Goal: Find contact information: Find contact information

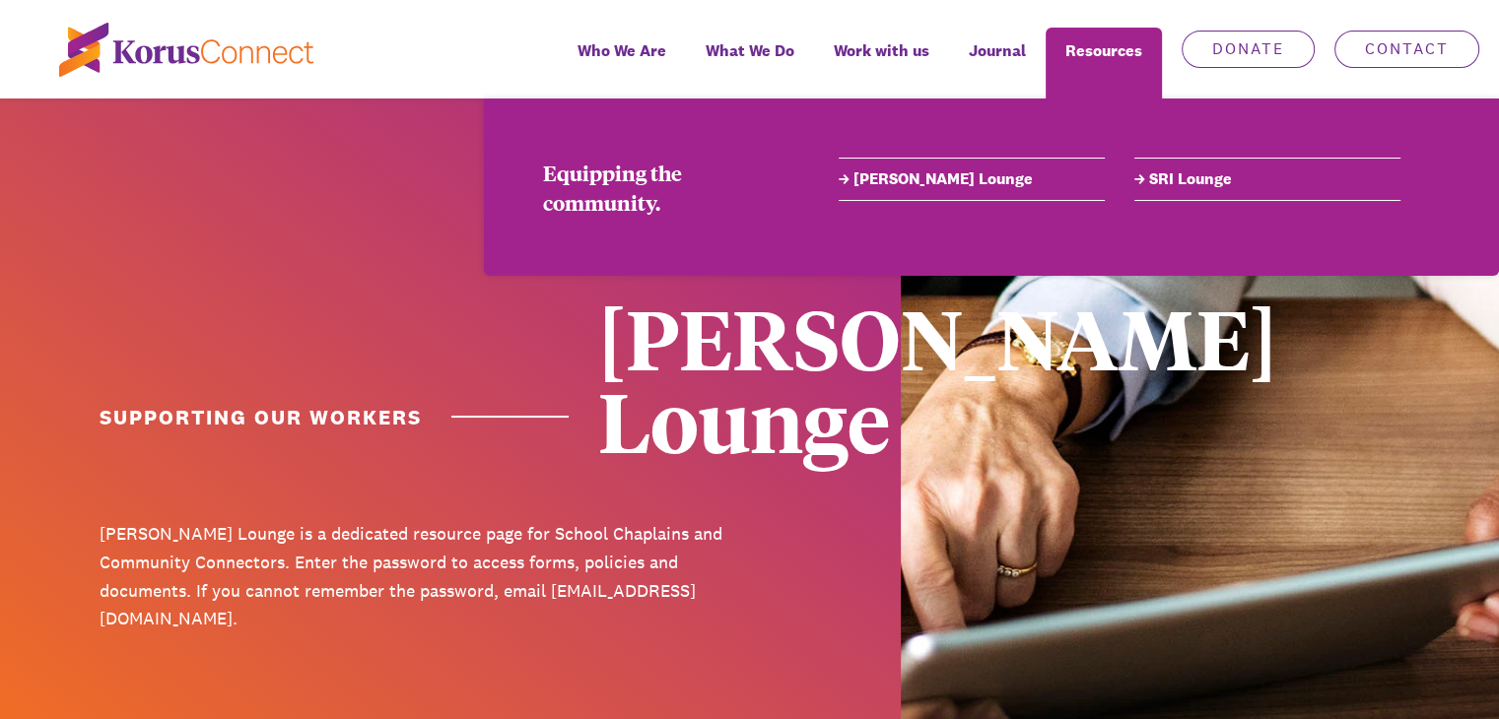
click at [921, 178] on link "[PERSON_NAME] Lounge" at bounding box center [972, 180] width 266 height 24
click at [900, 170] on link "[PERSON_NAME] Lounge" at bounding box center [972, 180] width 266 height 24
click at [907, 175] on link "[PERSON_NAME] Lounge" at bounding box center [972, 180] width 266 height 24
click at [870, 175] on link "[PERSON_NAME] Lounge" at bounding box center [972, 180] width 266 height 24
click at [938, 178] on link "[PERSON_NAME] Lounge" at bounding box center [972, 180] width 266 height 24
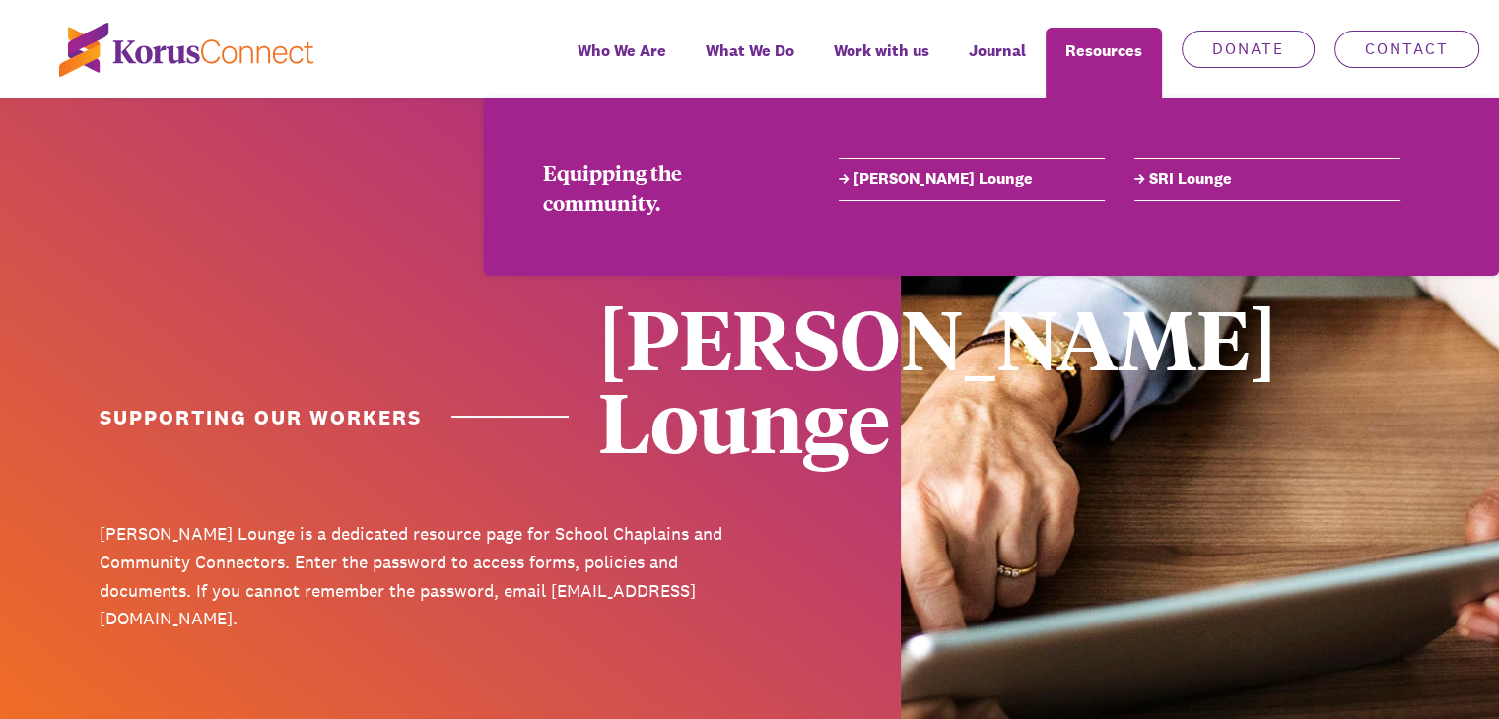
click at [938, 178] on link "[PERSON_NAME] Lounge" at bounding box center [972, 180] width 266 height 24
click at [866, 170] on link "[PERSON_NAME] Lounge" at bounding box center [972, 180] width 266 height 24
click at [866, 174] on link "[PERSON_NAME] Lounge" at bounding box center [972, 180] width 266 height 24
click at [918, 171] on link "[PERSON_NAME] Lounge" at bounding box center [972, 180] width 266 height 24
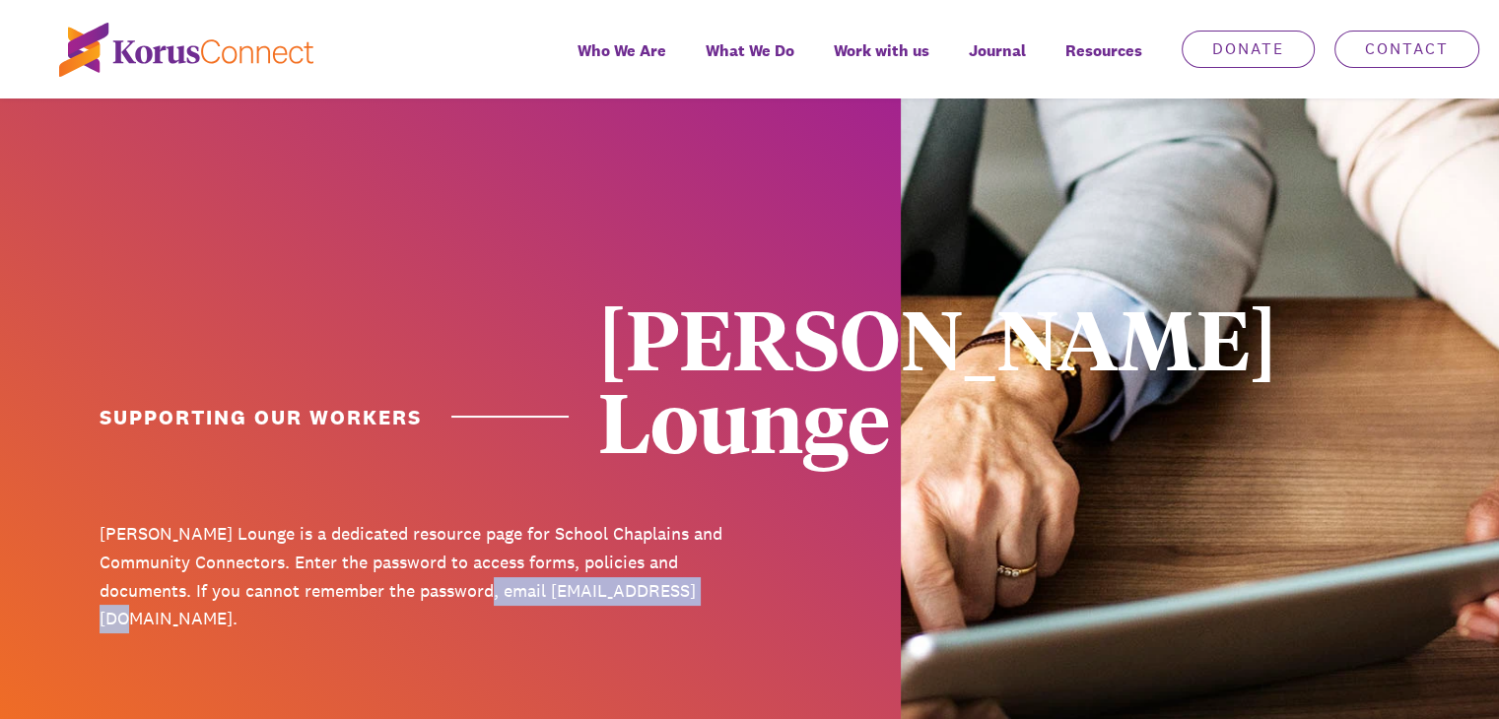
drag, startPoint x: 639, startPoint y: 506, endPoint x: 405, endPoint y: 503, distance: 233.6
click at [405, 520] on p "[PERSON_NAME] Lounge is a dedicated resource page for School Chaplains and Comm…" at bounding box center [418, 576] width 636 height 113
copy p "[EMAIL_ADDRESS][DOMAIN_NAME]"
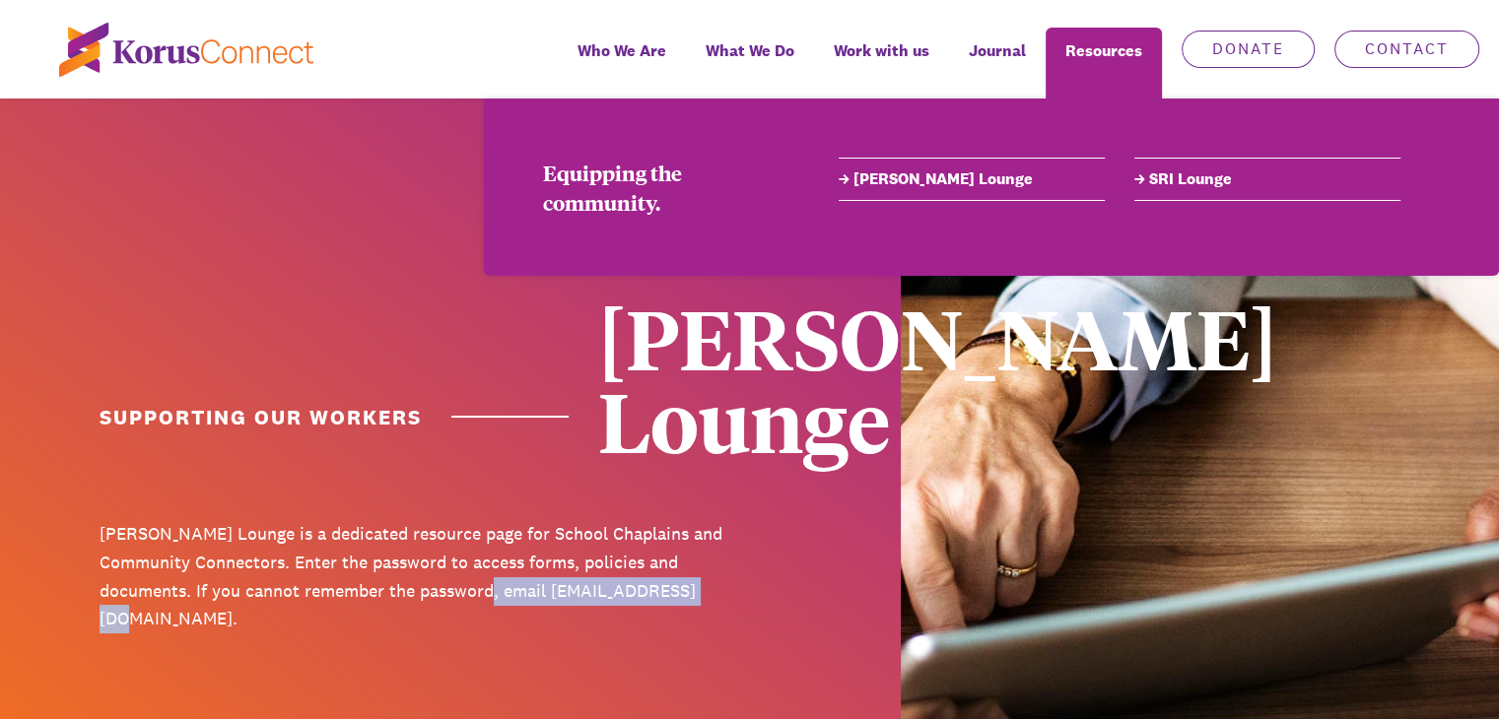
click at [936, 170] on link "[PERSON_NAME] Lounge" at bounding box center [972, 180] width 266 height 24
click at [919, 176] on link "[PERSON_NAME] Lounge" at bounding box center [972, 180] width 266 height 24
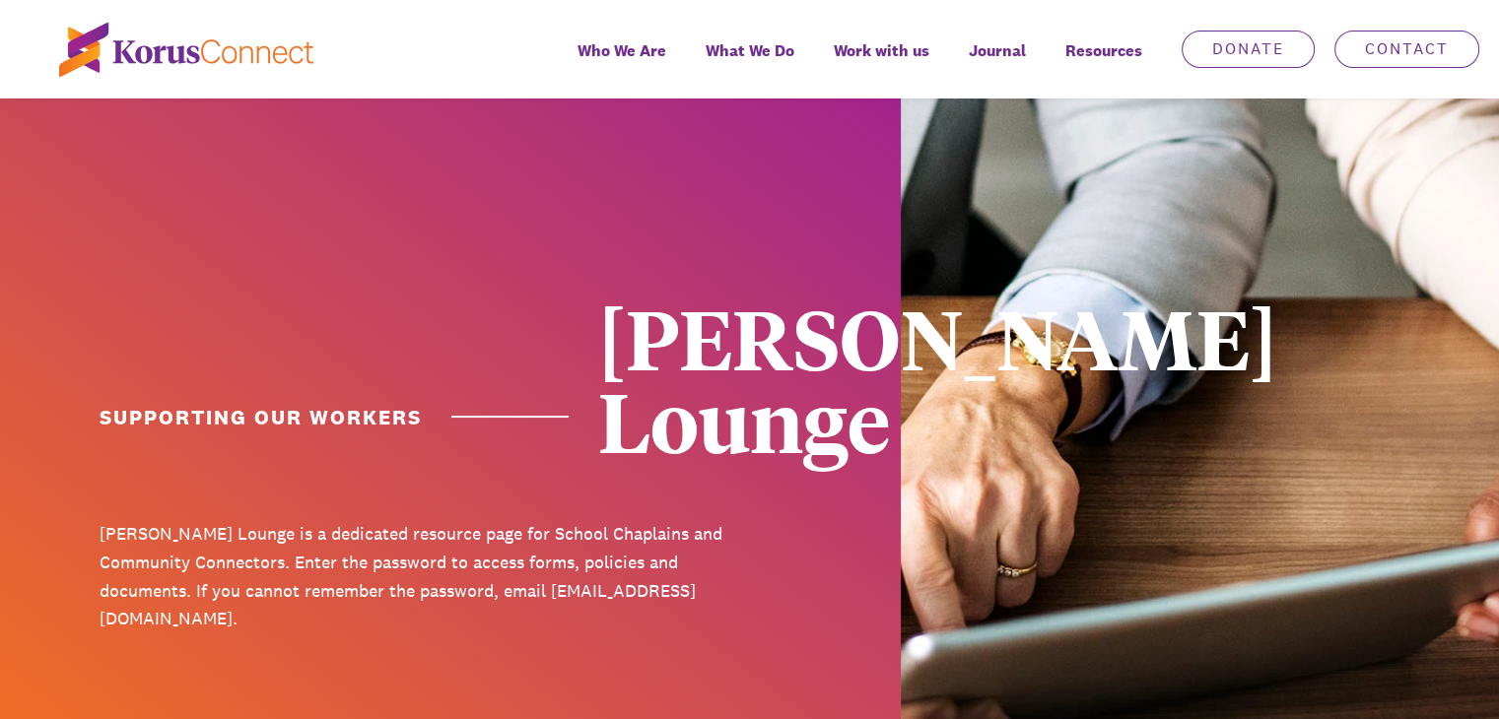
click at [756, 498] on div at bounding box center [450, 439] width 901 height 680
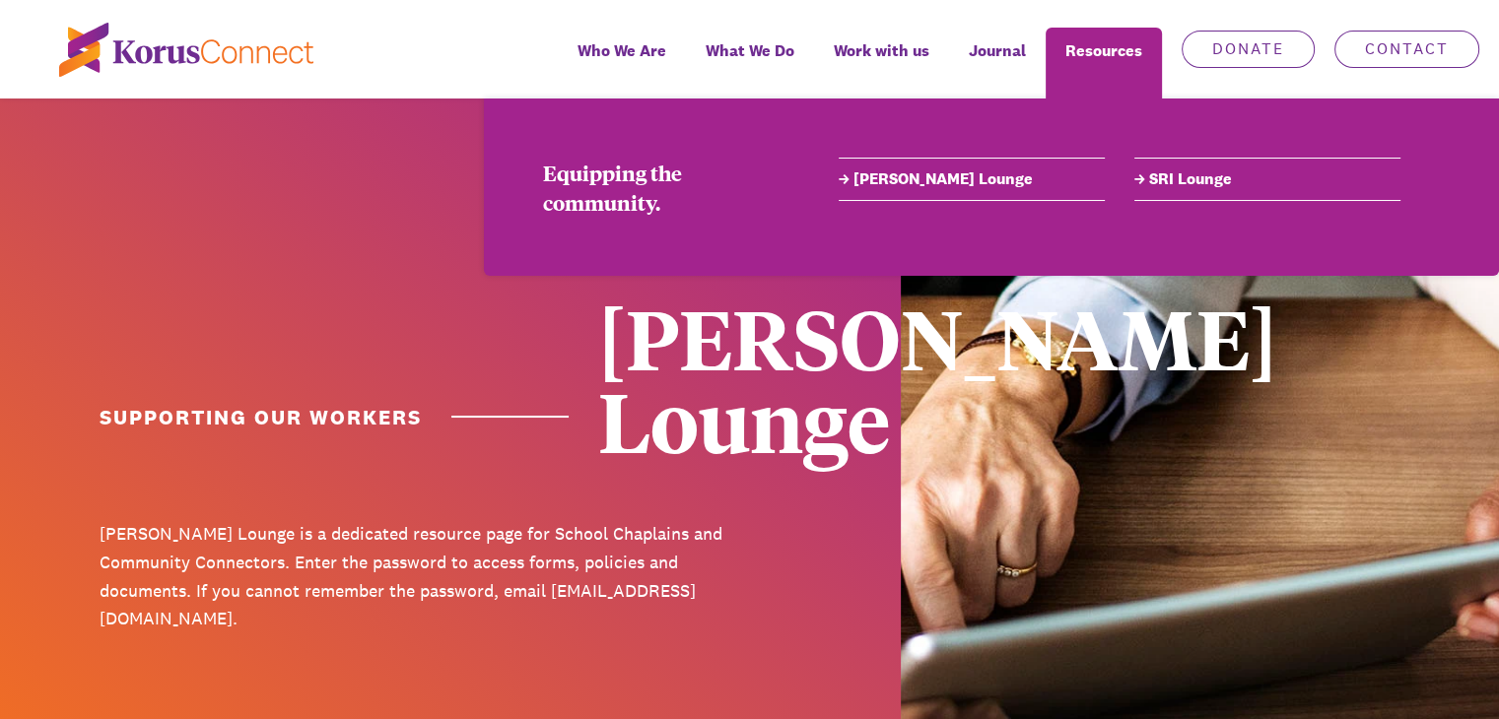
click at [928, 185] on link "[PERSON_NAME] Lounge" at bounding box center [972, 180] width 266 height 24
click at [928, 174] on link "[PERSON_NAME] Lounge" at bounding box center [972, 180] width 266 height 24
click at [925, 176] on link "[PERSON_NAME] Lounge" at bounding box center [972, 180] width 266 height 24
click at [1104, 51] on div "Resources" at bounding box center [1104, 63] width 116 height 71
